Goal: Download file/media

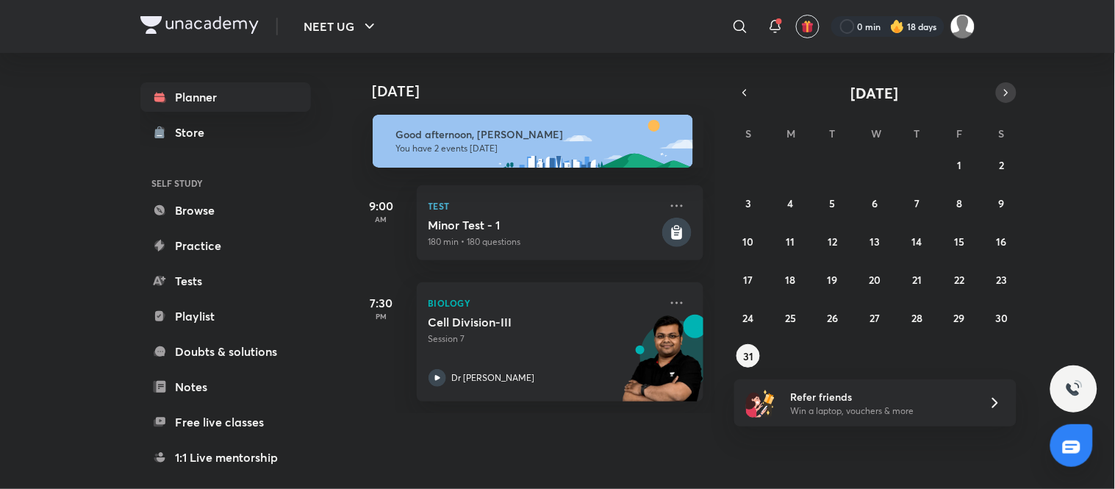
click at [1002, 97] on icon "button" at bounding box center [1006, 92] width 12 height 13
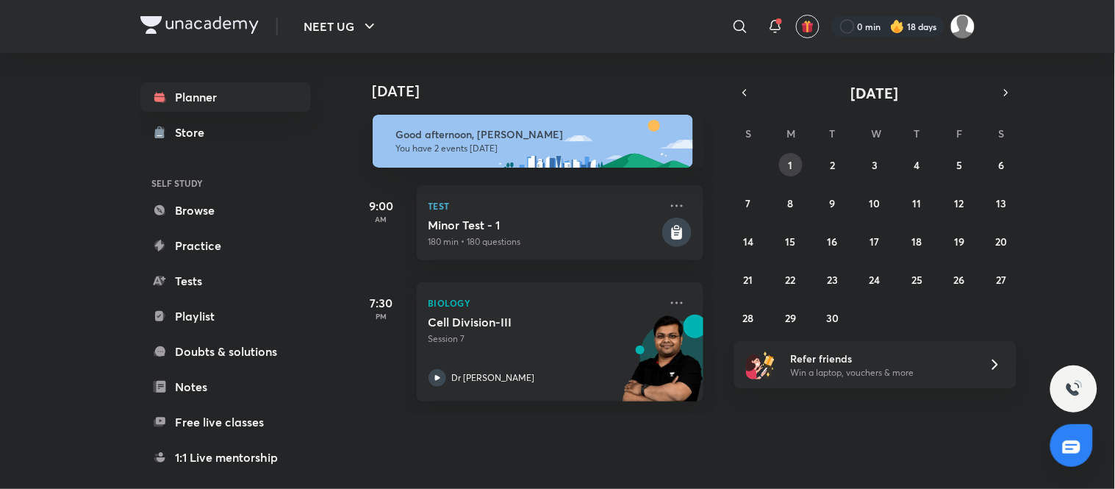
click at [794, 155] on button "1" at bounding box center [791, 165] width 24 height 24
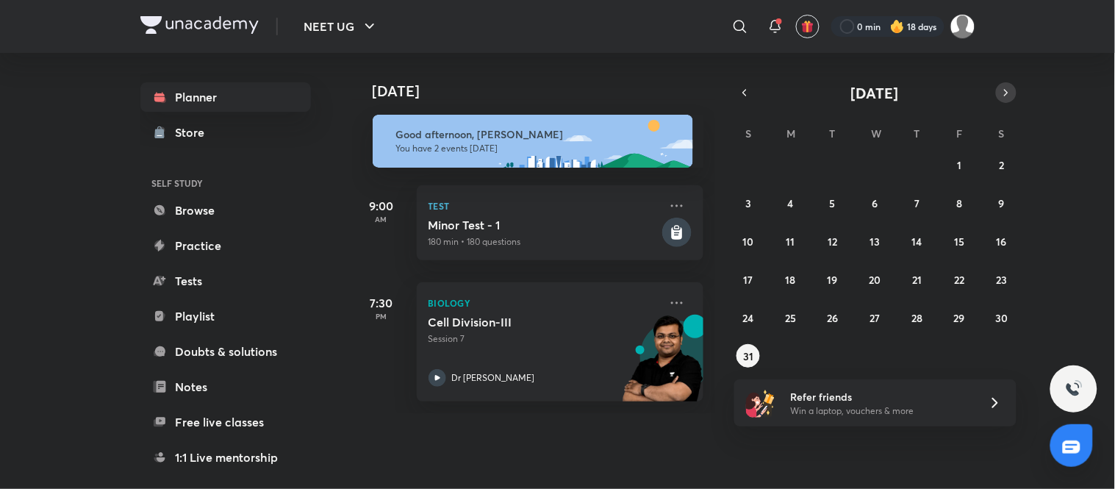
click at [1000, 100] on button "button" at bounding box center [1006, 92] width 21 height 21
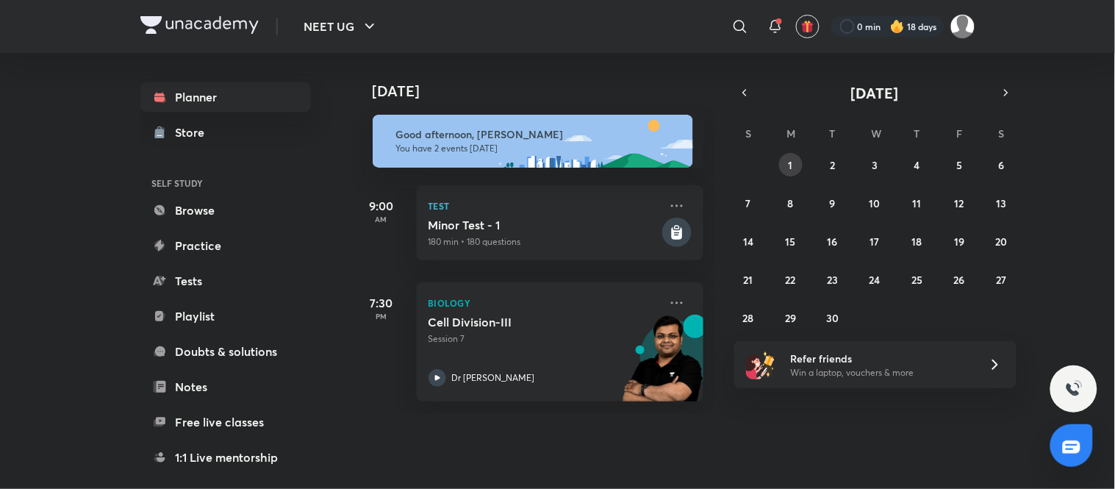
click at [791, 168] on abbr "1" at bounding box center [790, 165] width 4 height 14
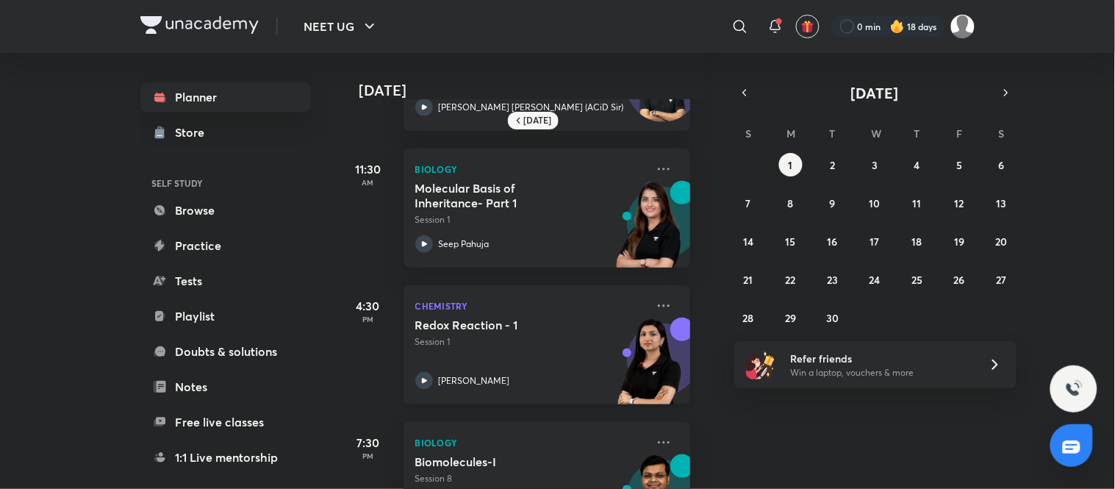
scroll to position [318, 13]
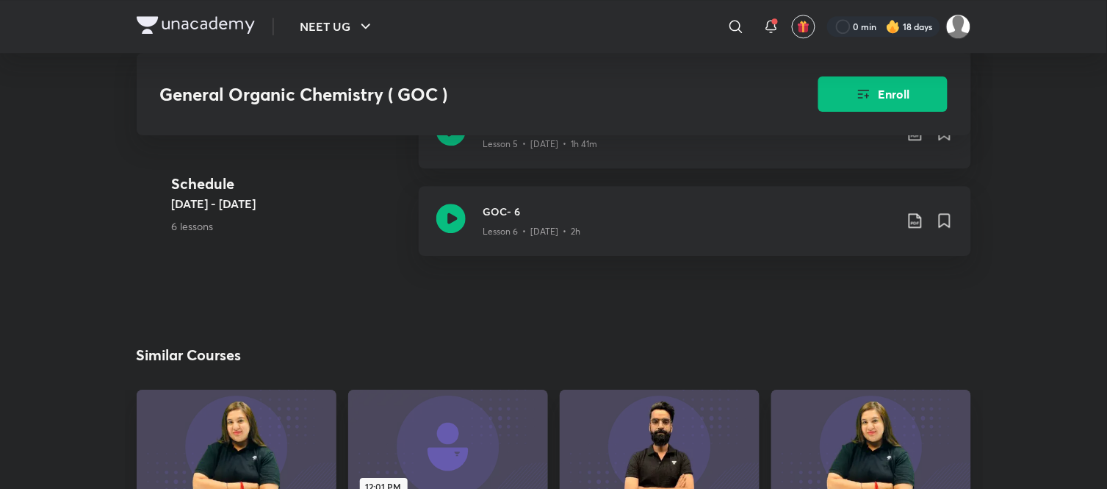
scroll to position [1027, 0]
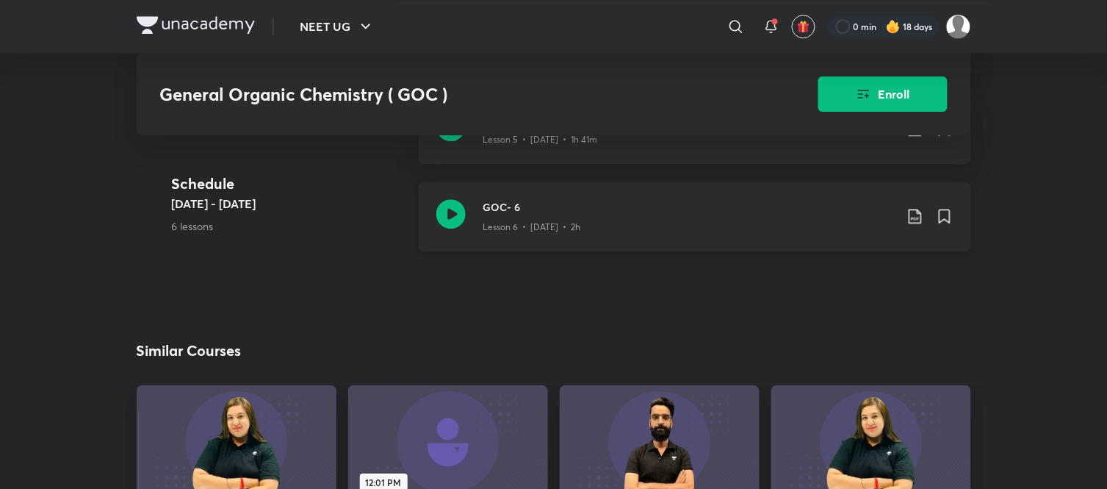
click at [561, 214] on icon at bounding box center [916, 216] width 18 height 18
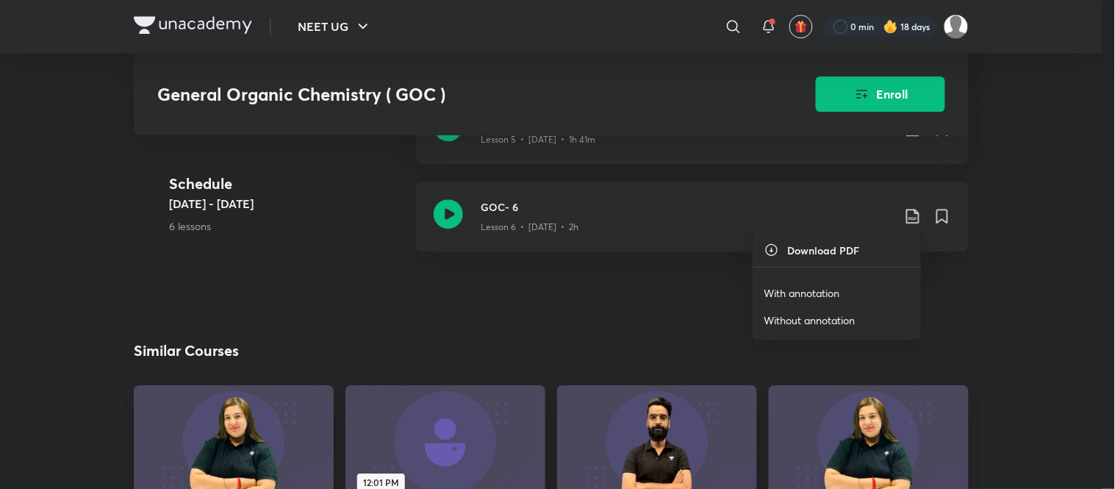
click at [561, 289] on p "With annotation" at bounding box center [802, 292] width 76 height 15
